Goal: Task Accomplishment & Management: Use online tool/utility

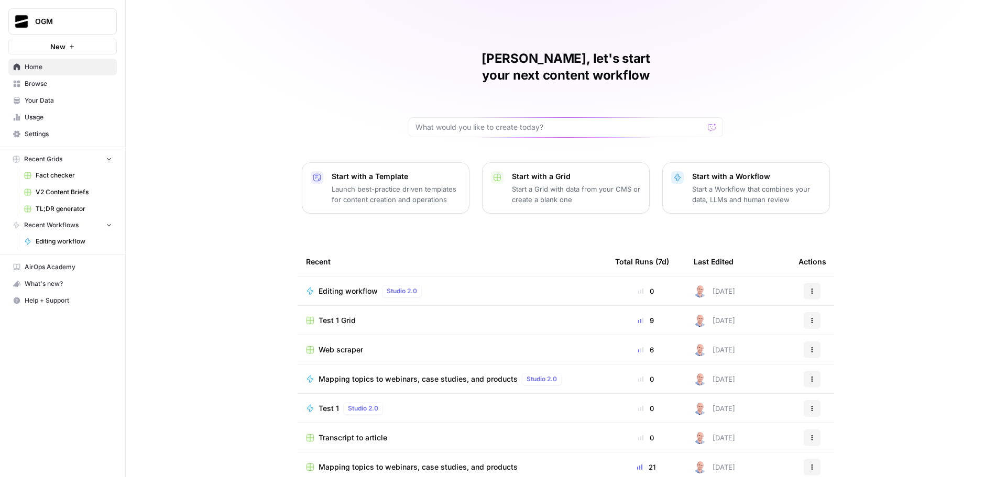
click at [54, 102] on span "Your Data" at bounding box center [68, 100] width 87 height 9
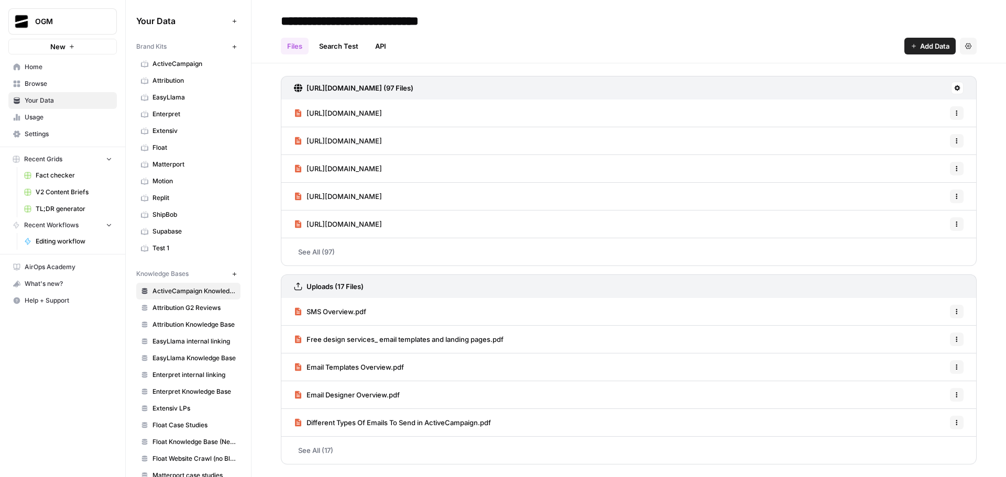
click at [168, 179] on span "Motion" at bounding box center [193, 181] width 83 height 9
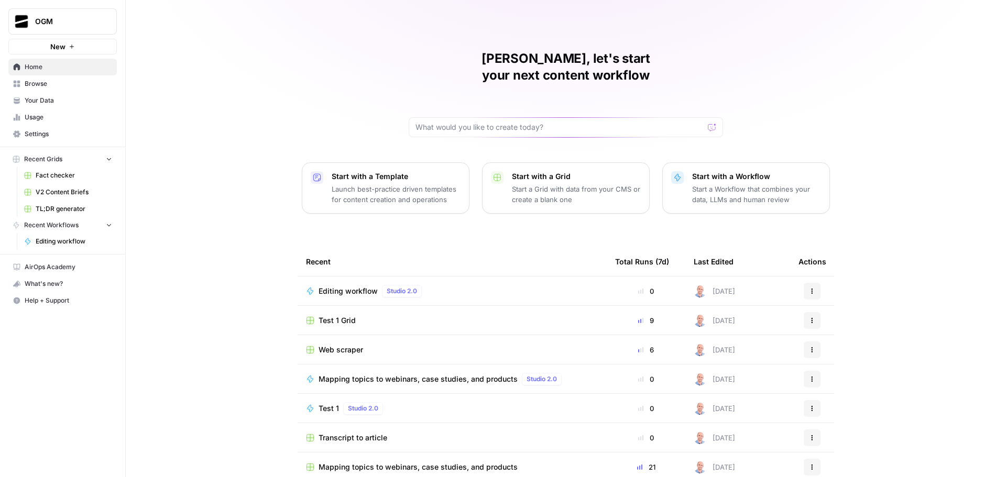
click at [356, 286] on span "Editing workflow" at bounding box center [348, 291] width 59 height 10
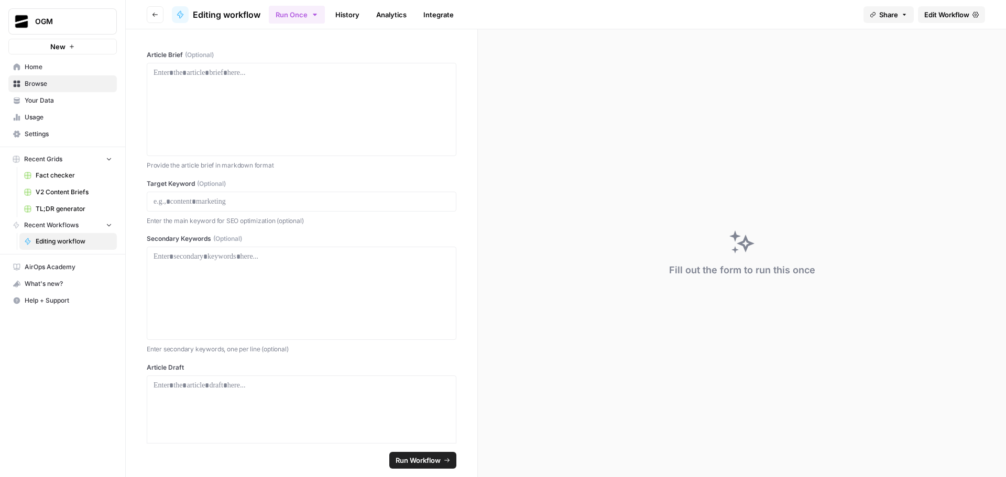
click at [936, 10] on span "Edit Workflow" at bounding box center [946, 14] width 45 height 10
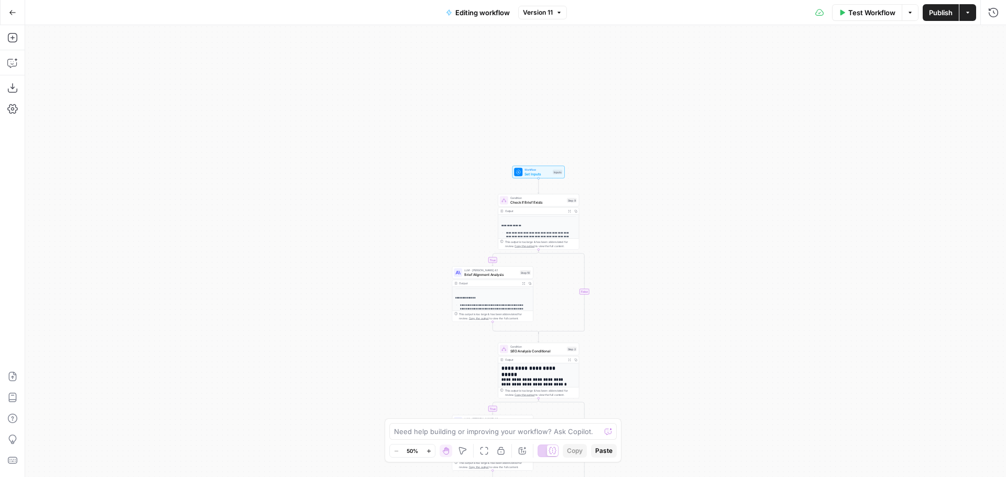
click at [530, 174] on span "Set Inputs" at bounding box center [537, 173] width 26 height 5
click at [962, 149] on span "edit field" at bounding box center [958, 149] width 23 height 8
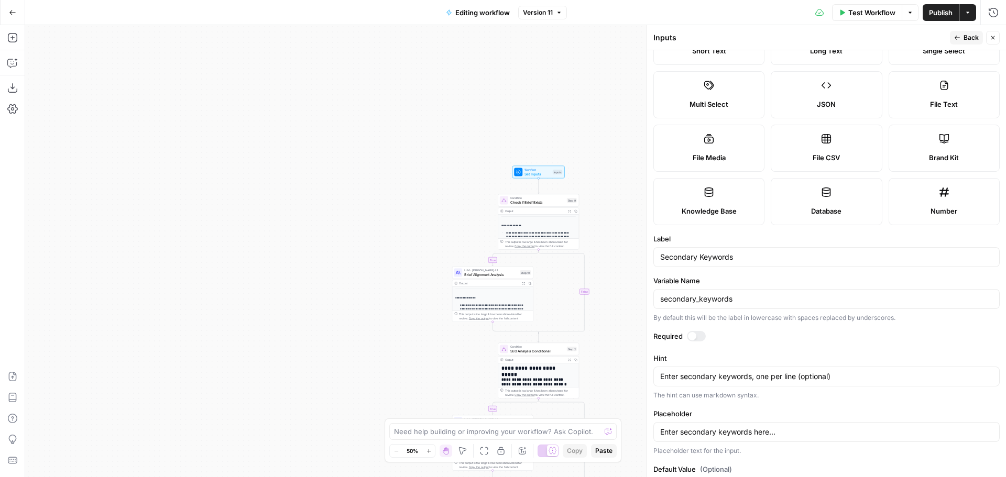
scroll to position [105, 0]
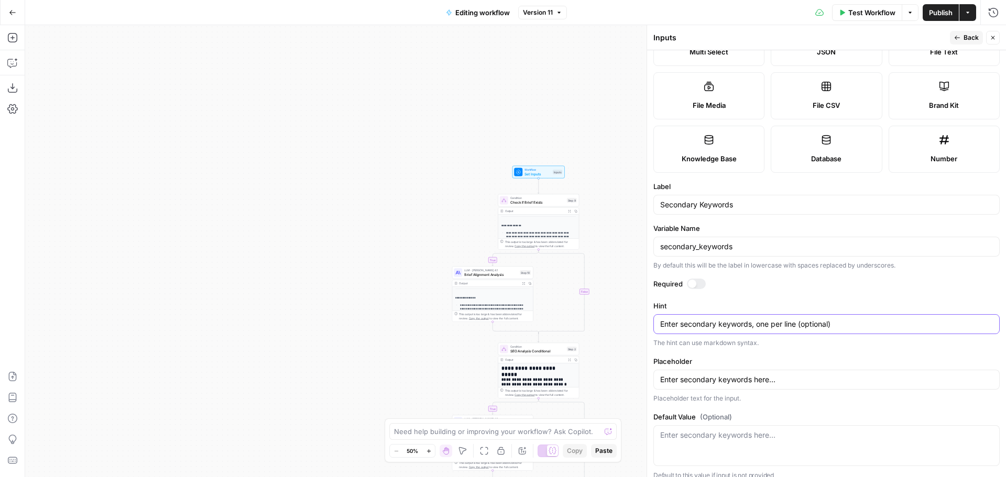
click at [853, 322] on textarea "Enter secondary keywords, one per line (optional)" at bounding box center [826, 324] width 333 height 10
drag, startPoint x: 798, startPoint y: 326, endPoint x: 629, endPoint y: 325, distance: 168.7
click at [629, 325] on body "**********" at bounding box center [503, 238] width 1006 height 477
drag, startPoint x: 662, startPoint y: 325, endPoint x: 796, endPoint y: 327, distance: 134.7
click at [796, 327] on textarea "Enter secondary keywords, one per line (optional)" at bounding box center [826, 324] width 333 height 10
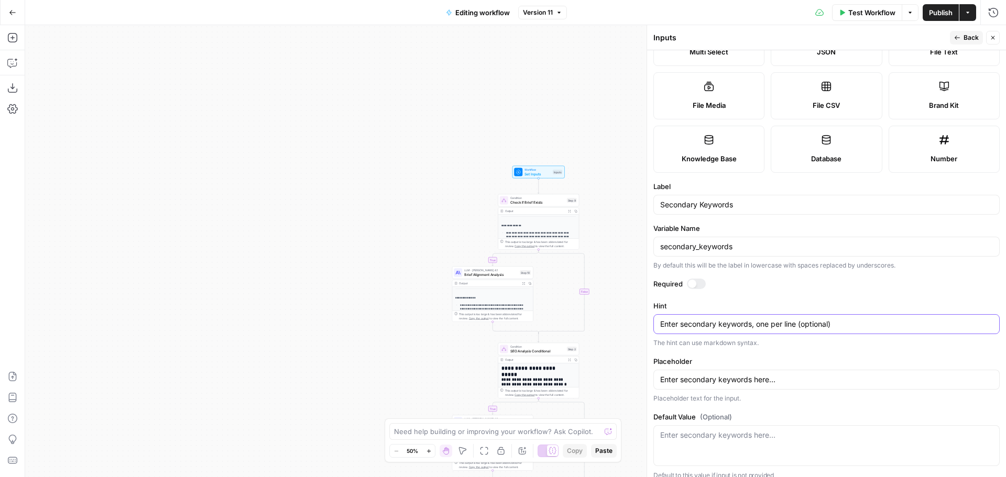
paste textarea "keywords separated by commas."
drag, startPoint x: 794, startPoint y: 325, endPoint x: 858, endPoint y: 326, distance: 63.9
click at [858, 326] on textarea "Enter keywords separated by commas (optional)" at bounding box center [826, 324] width 333 height 10
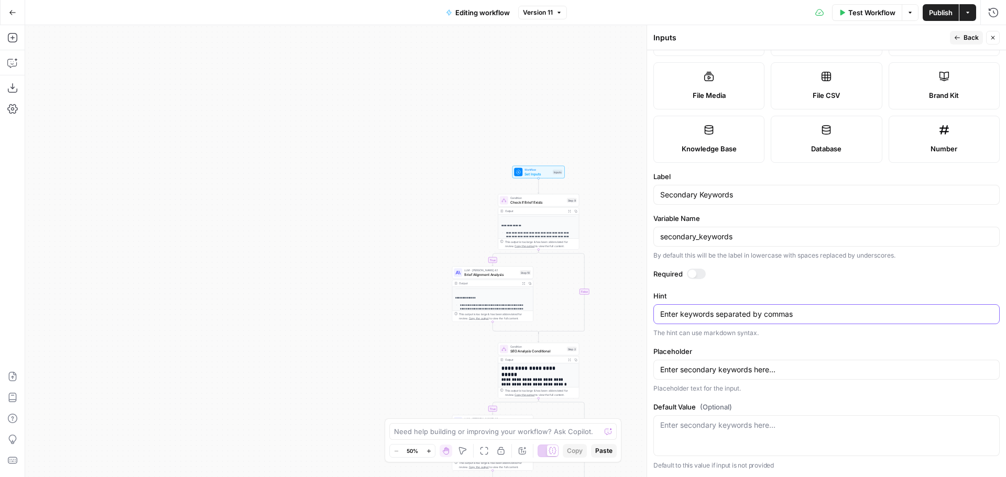
scroll to position [0, 0]
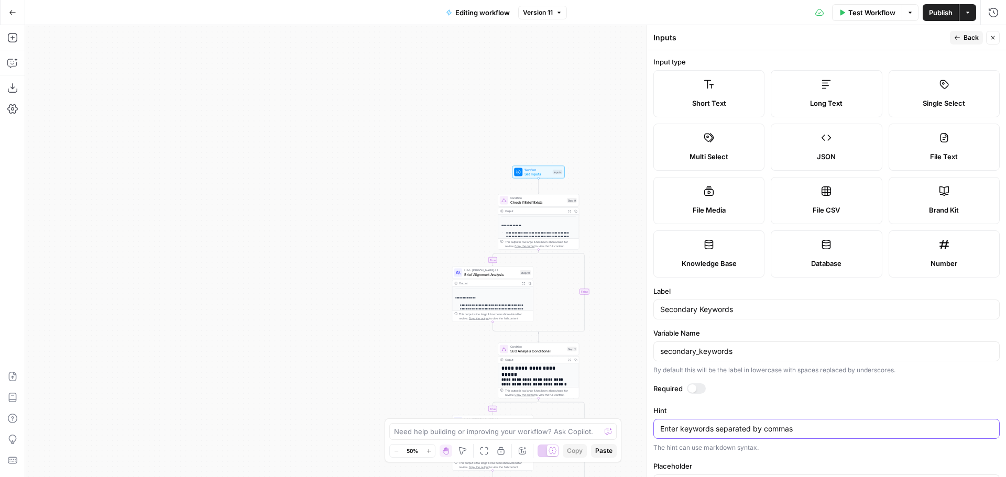
type textarea "Enter keywords separated by commas"
click at [965, 35] on span "Back" at bounding box center [970, 37] width 15 height 9
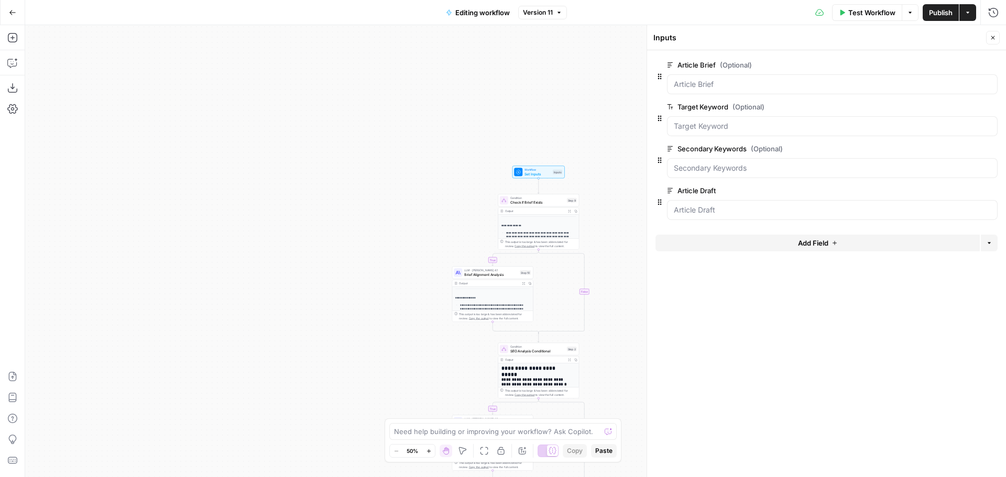
click at [962, 106] on span "edit field" at bounding box center [958, 107] width 23 height 8
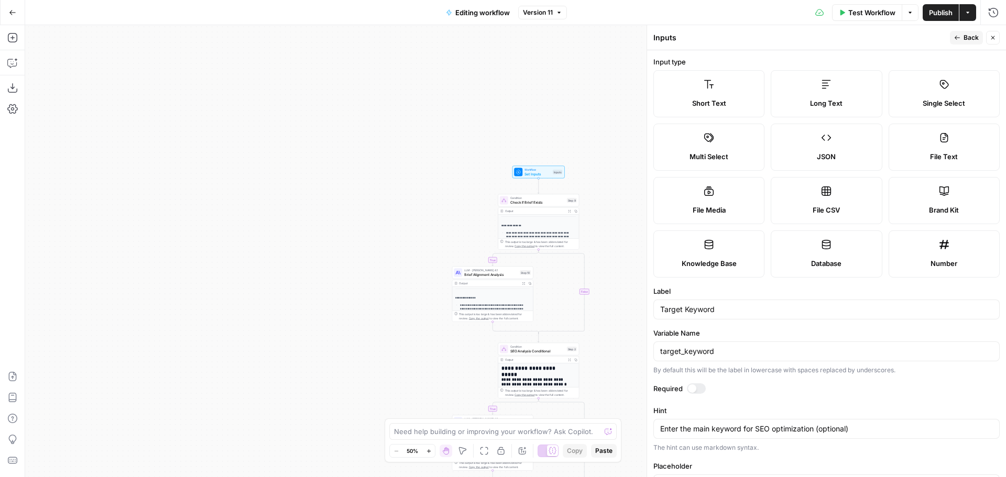
scroll to position [94, 0]
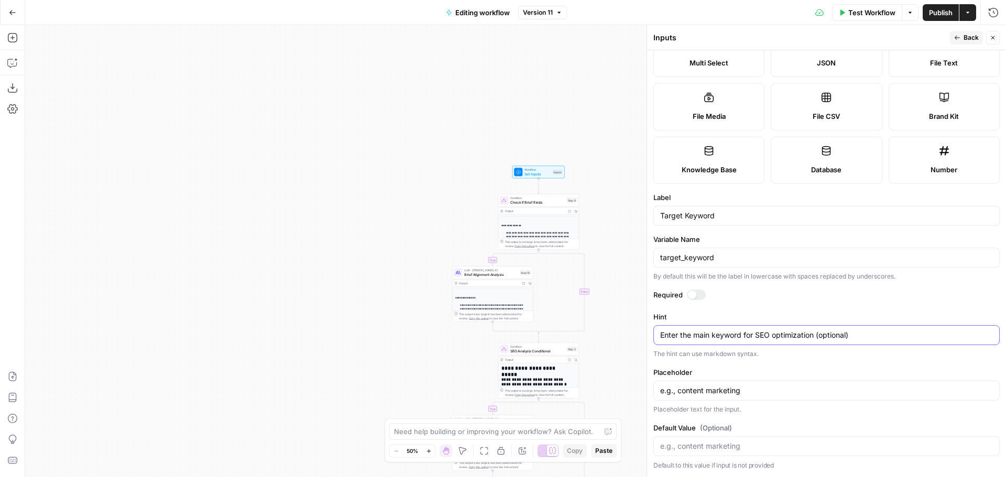
drag, startPoint x: 816, startPoint y: 336, endPoint x: 863, endPoint y: 338, distance: 47.2
click at [863, 338] on textarea "Enter the main keyword for SEO optimization (optional)" at bounding box center [826, 335] width 333 height 10
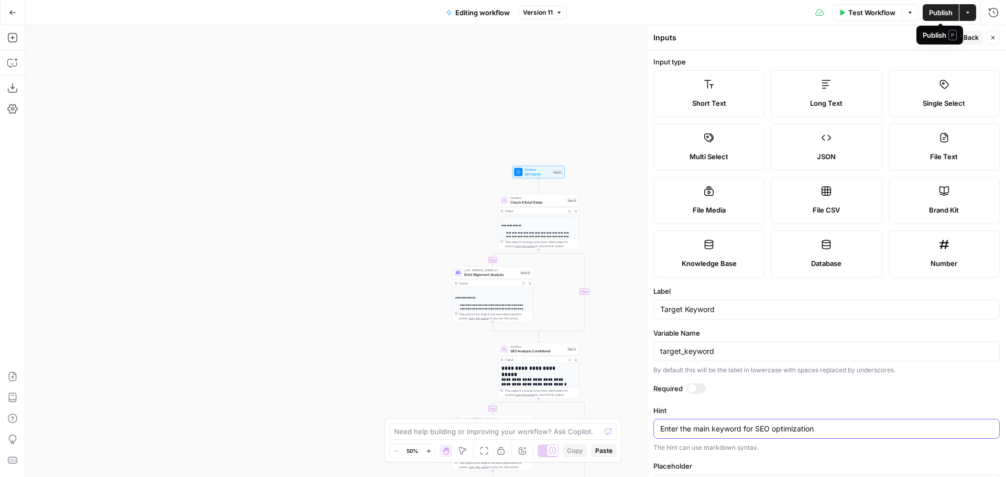
type textarea "Enter the main keyword for SEO optimization"
click at [963, 36] on div "Publish P" at bounding box center [939, 35] width 47 height 19
click at [970, 40] on span "Back" at bounding box center [970, 37] width 15 height 9
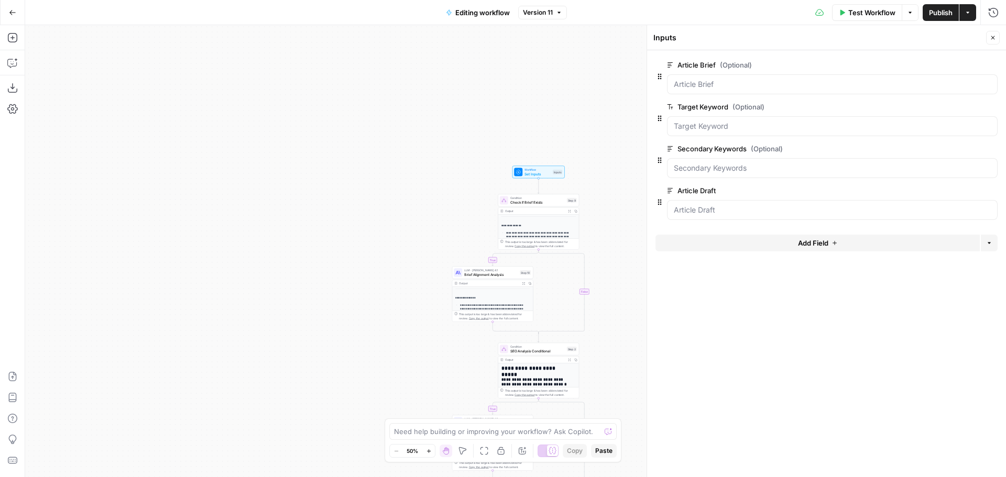
click at [941, 15] on span "Publish" at bounding box center [941, 12] width 24 height 10
